Goal: Information Seeking & Learning: Learn about a topic

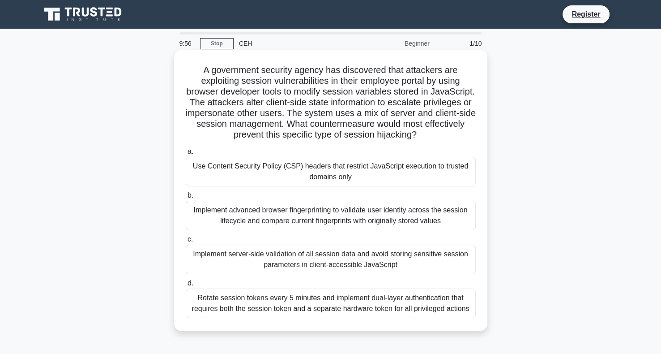
click at [236, 167] on div "Use Content Security Policy (CSP) headers that restrict JavaScript execution to…" at bounding box center [331, 172] width 290 height 30
click at [186, 154] on input "a. Use Content Security Policy (CSP) headers that restrict JavaScript execution…" at bounding box center [186, 152] width 0 height 6
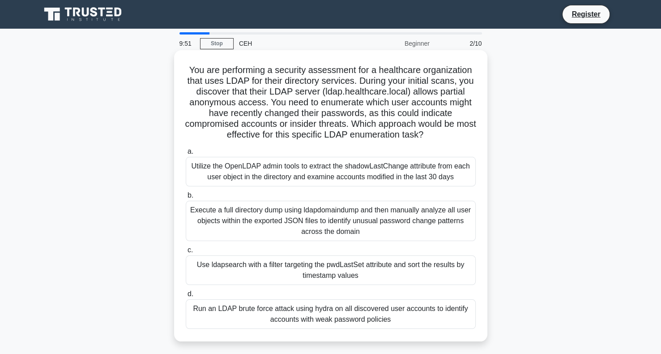
click at [293, 232] on div "Execute a full directory dump using ldapdomaindump and then manually analyze al…" at bounding box center [331, 221] width 290 height 40
click at [186, 198] on input "b. Execute a full directory dump using ldapdomaindump and then manually analyze…" at bounding box center [186, 196] width 0 height 6
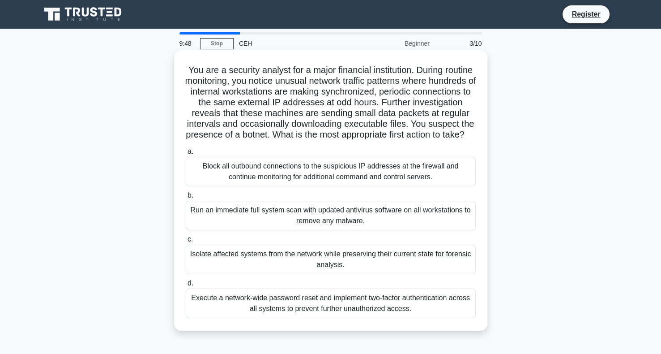
click at [296, 267] on div "Isolate affected systems from the network while preserving their current state …" at bounding box center [331, 260] width 290 height 30
click at [186, 242] on input "c. Isolate affected systems from the network while preserving their current sta…" at bounding box center [186, 239] width 0 height 6
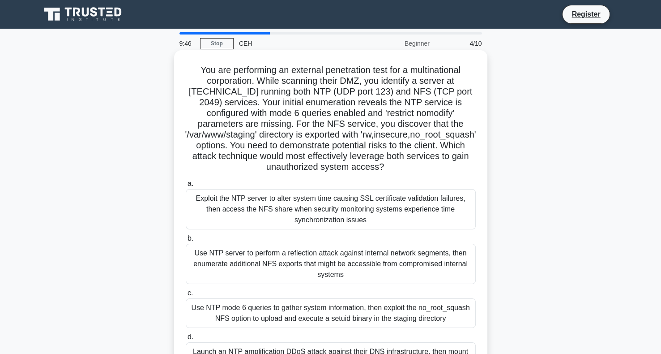
click at [305, 309] on div "Use NTP mode 6 queries to gather system information, then exploit the no_root_s…" at bounding box center [331, 313] width 290 height 30
click at [186, 296] on input "c. Use NTP mode 6 queries to gather system information, then exploit the no_roo…" at bounding box center [186, 293] width 0 height 6
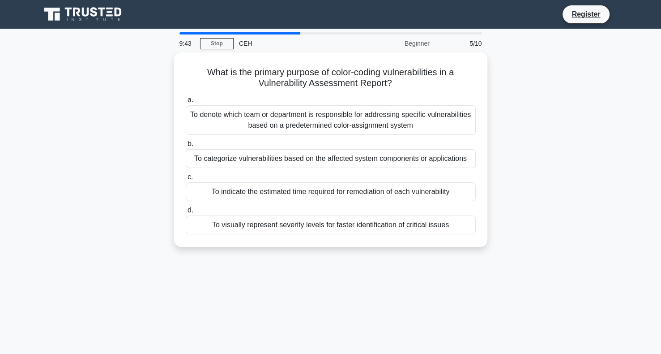
click at [414, 41] on div "Beginner" at bounding box center [396, 43] width 78 height 18
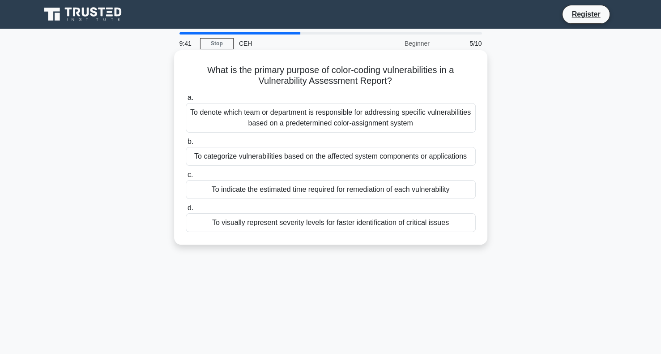
click at [352, 105] on div "To denote which team or department is responsible for addressing specific vulne…" at bounding box center [331, 118] width 290 height 30
click at [186, 101] on input "a. To denote which team or department is responsible for addressing specific vu…" at bounding box center [186, 98] width 0 height 6
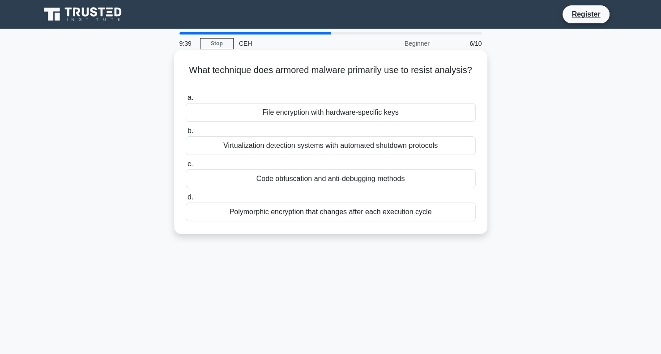
click at [343, 148] on div "Virtualization detection systems with automated shutdown protocols" at bounding box center [331, 145] width 290 height 19
click at [186, 134] on input "b. Virtualization detection systems with automated shutdown protocols" at bounding box center [186, 131] width 0 height 6
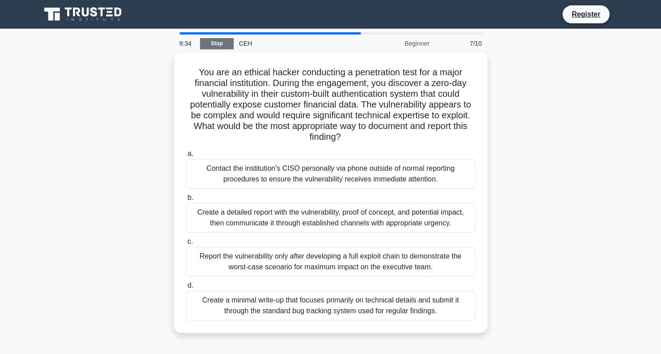
click at [206, 45] on link "Stop" at bounding box center [217, 43] width 34 height 11
